Goal: Check status: Check status

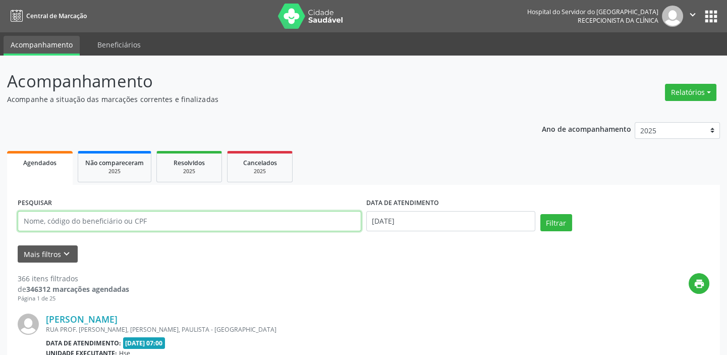
click at [188, 223] on input "text" at bounding box center [190, 221] width 344 height 20
type input "96002530487"
click at [540, 214] on button "Filtrar" at bounding box center [556, 222] width 32 height 17
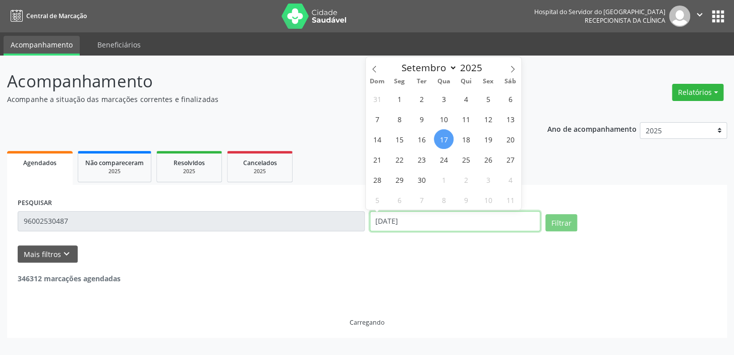
drag, startPoint x: 409, startPoint y: 218, endPoint x: 378, endPoint y: 220, distance: 30.9
click at [378, 220] on input "[DATE]" at bounding box center [455, 221] width 171 height 20
click at [422, 221] on input "[DATE]" at bounding box center [455, 221] width 171 height 20
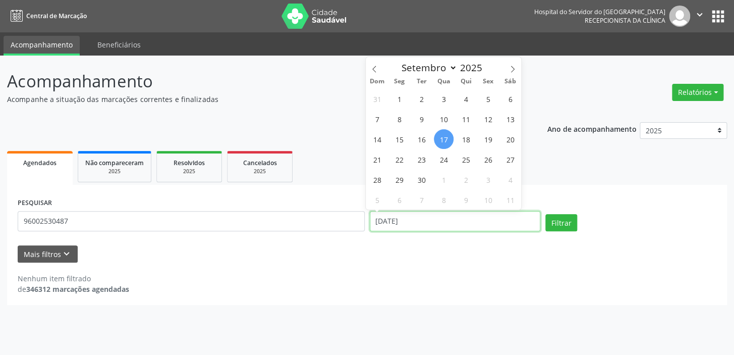
click at [422, 221] on input "[DATE]" at bounding box center [455, 221] width 171 height 20
click at [566, 221] on button "Filtrar" at bounding box center [561, 222] width 32 height 17
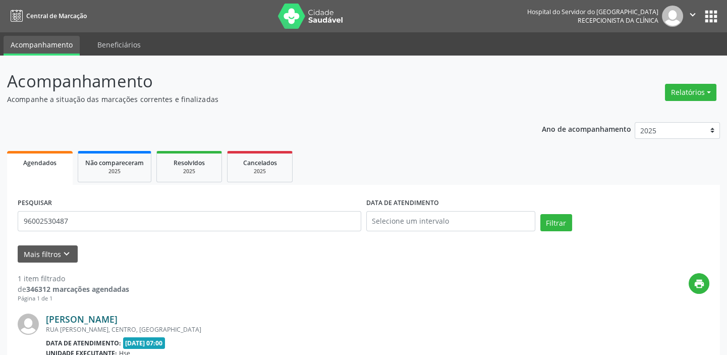
click at [118, 317] on link "[PERSON_NAME]" at bounding box center [82, 318] width 72 height 11
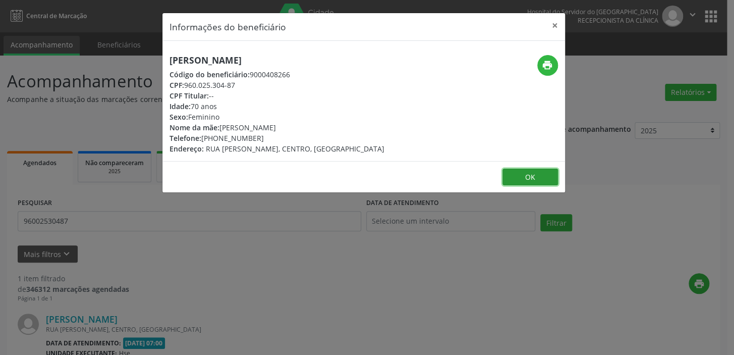
click at [531, 178] on button "OK" at bounding box center [529, 176] width 55 height 17
